Goal: Navigation & Orientation: Find specific page/section

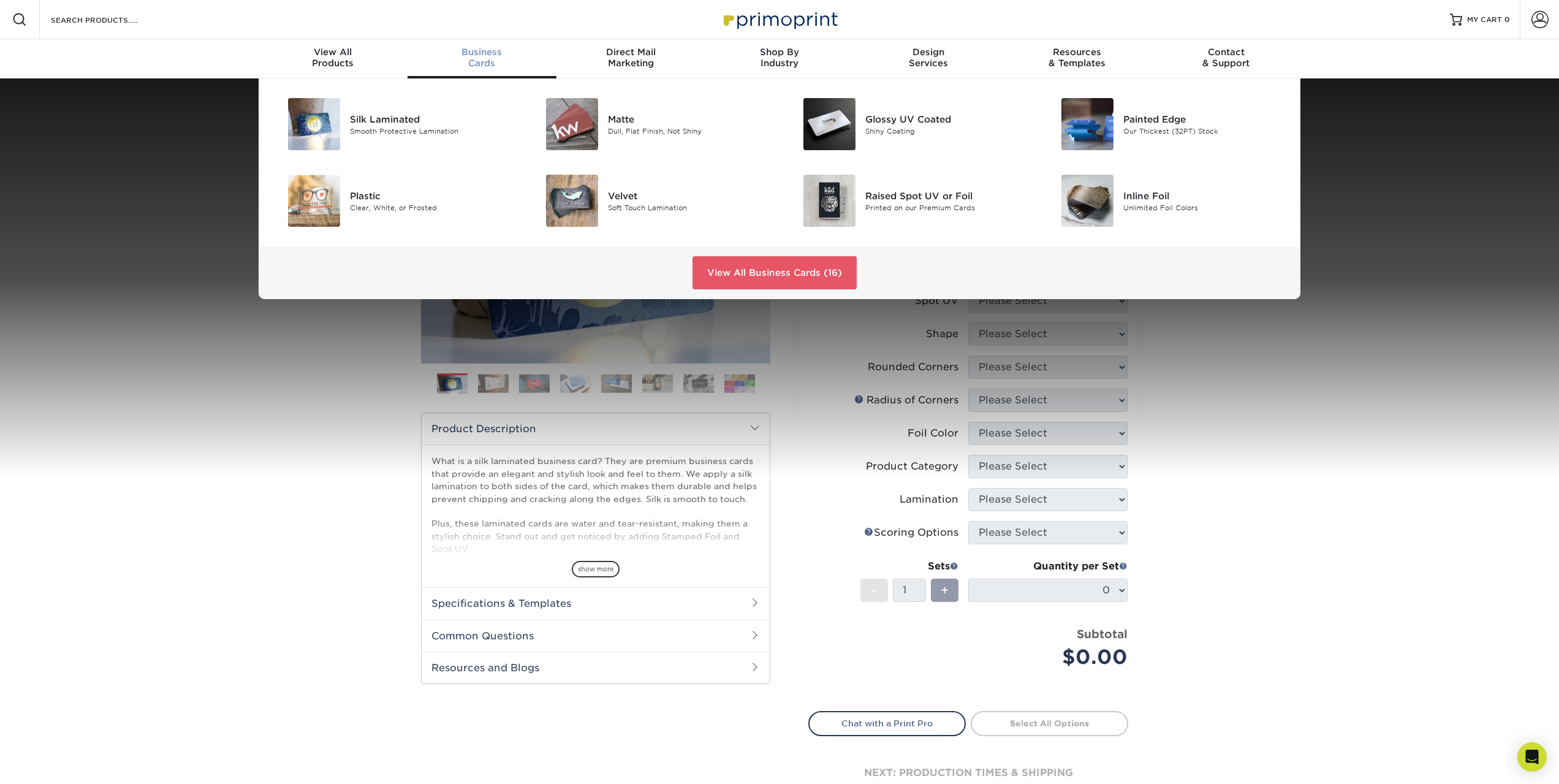
click at [203, 205] on div "Silk Laminated Smooth Protective Lamination Matte Dull, Flat Finish, Not Shiny" at bounding box center [780, 189] width 1559 height 221
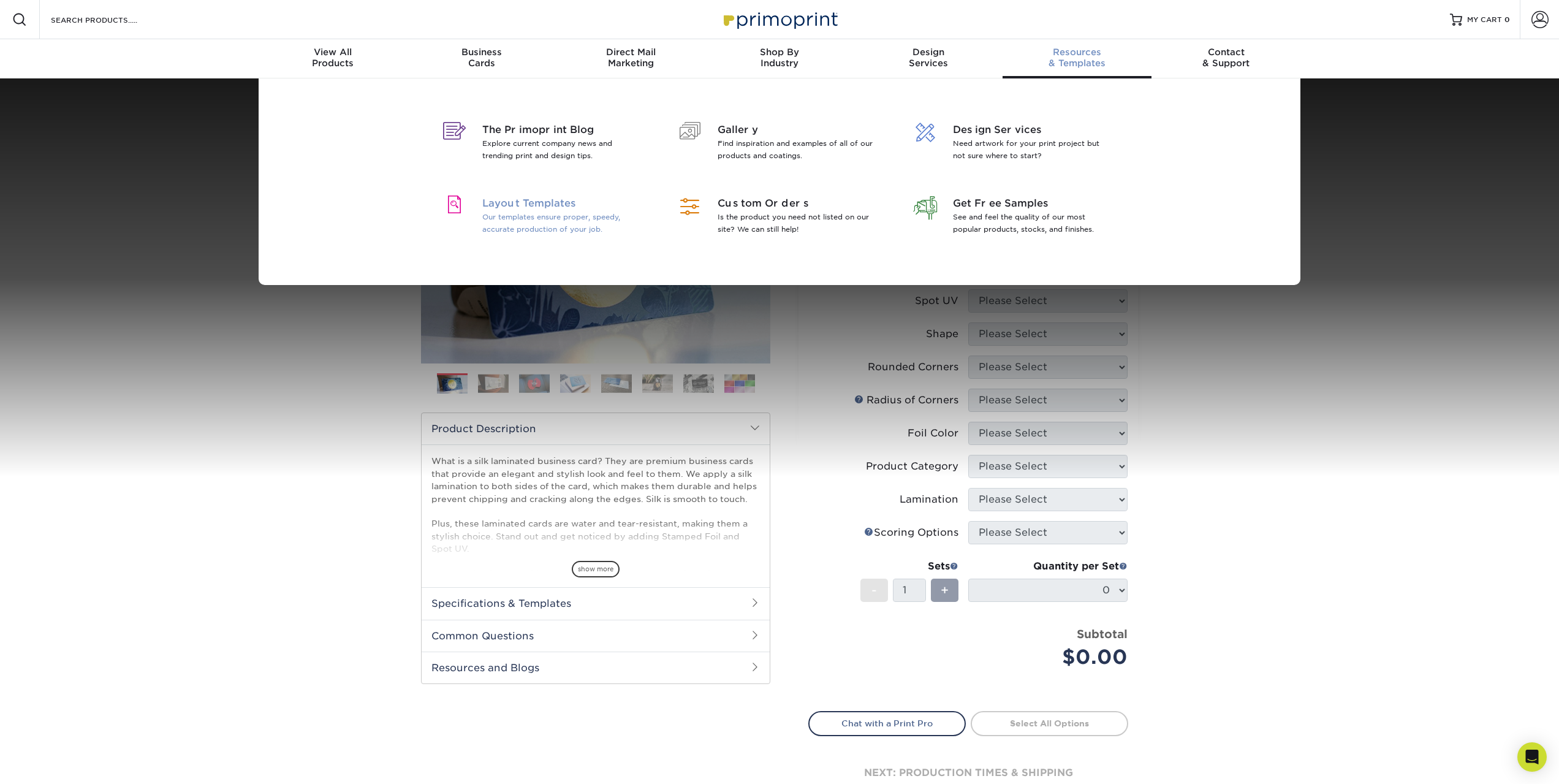
click at [544, 205] on span "Layout Templates" at bounding box center [561, 203] width 159 height 15
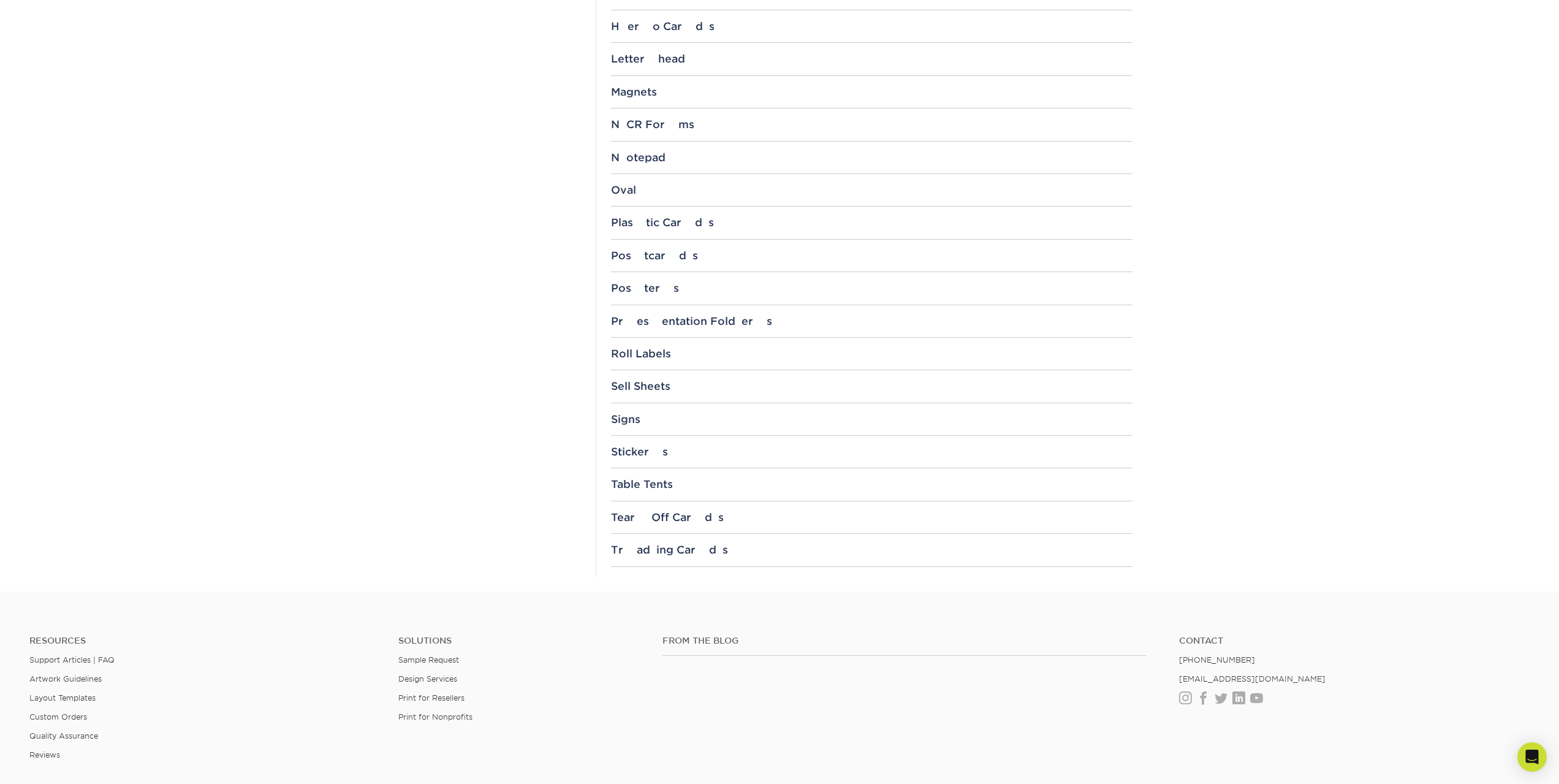
scroll to position [1223, 0]
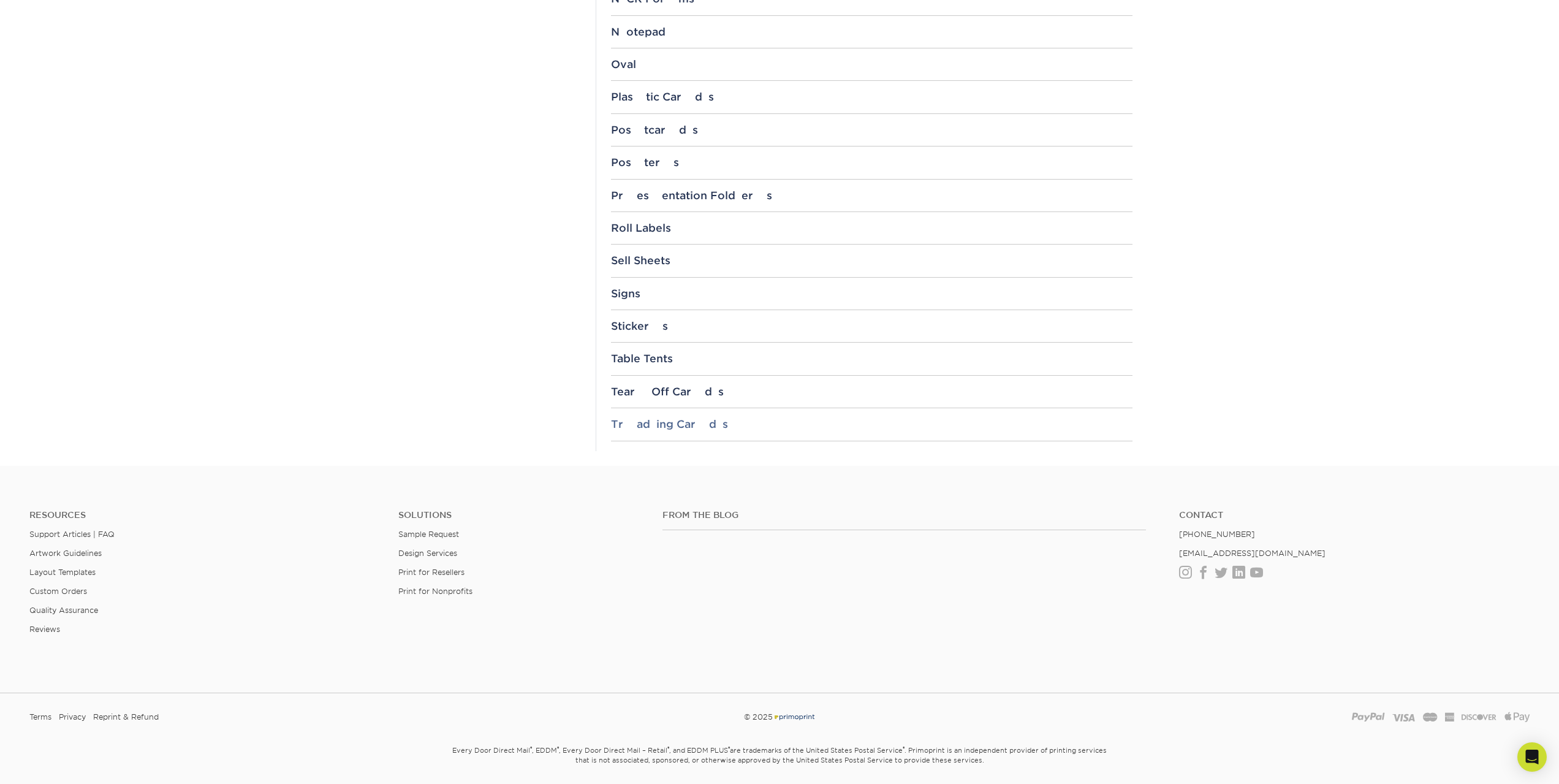
click at [679, 423] on div "Trading Cards" at bounding box center [872, 424] width 521 height 12
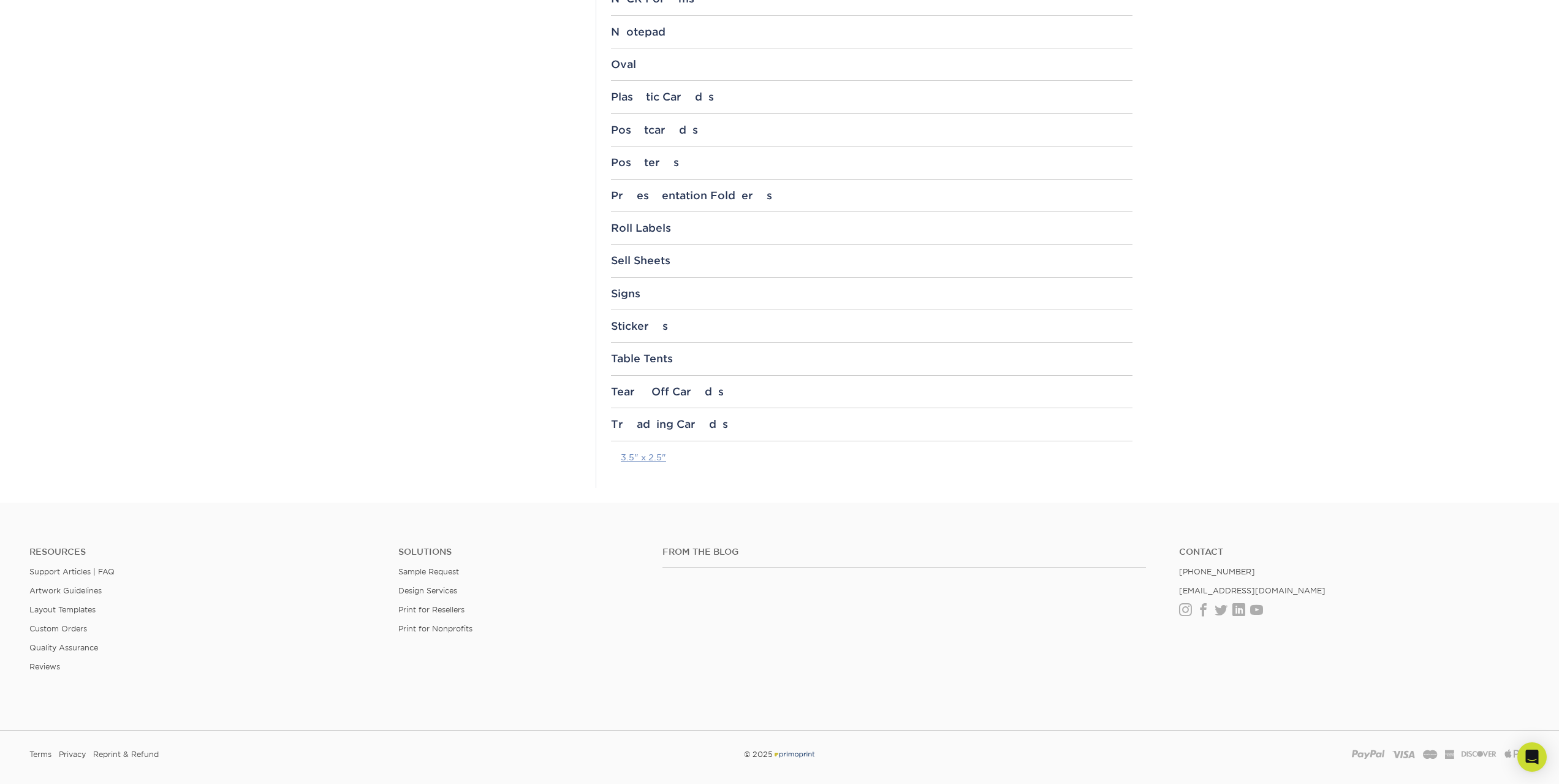
click at [642, 455] on link "3.5" x 2.5"" at bounding box center [643, 457] width 45 height 10
